Goal: Information Seeking & Learning: Check status

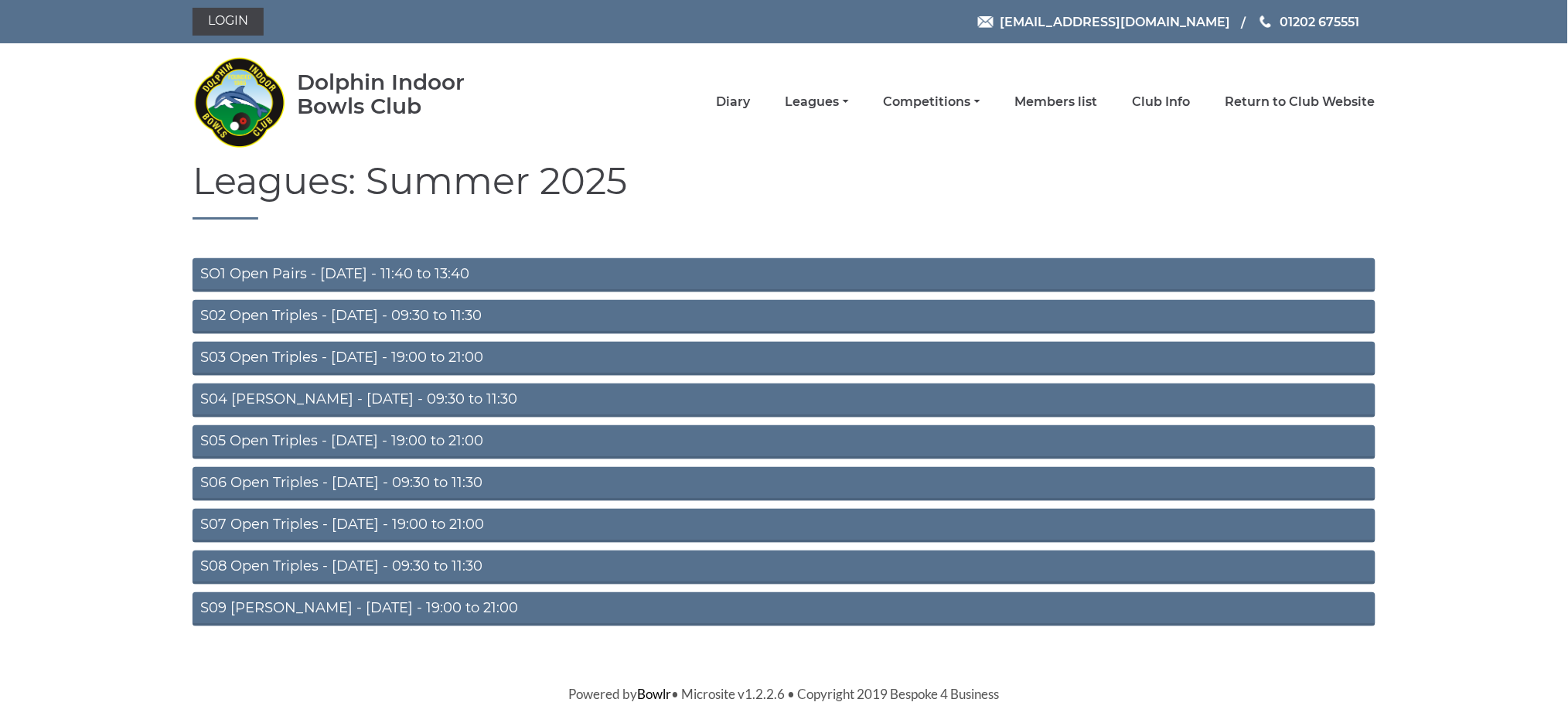
click at [378, 478] on link "S06 Open Triples - [DATE] - 09:30 to 11:30" at bounding box center [784, 483] width 1183 height 34
click at [370, 476] on link "S06 Open Triples - [DATE] - 09:30 to 11:30" at bounding box center [784, 483] width 1183 height 34
